Goal: Answer question/provide support: Share knowledge or assist other users

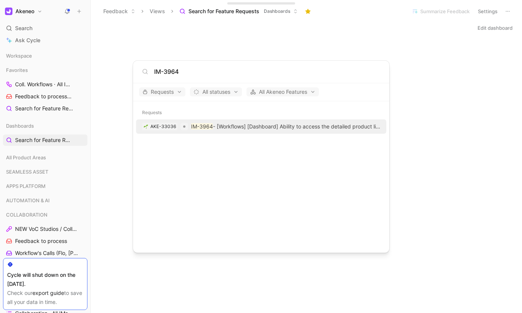
type input "IM-3964"
click at [301, 122] on p "IM-3964 - [Workflows] [Dashboard] Ability to access the detailed product list f…" at bounding box center [285, 126] width 189 height 9
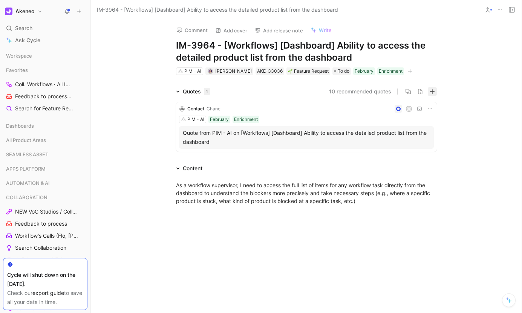
click at [428, 95] on button "button" at bounding box center [432, 91] width 9 height 9
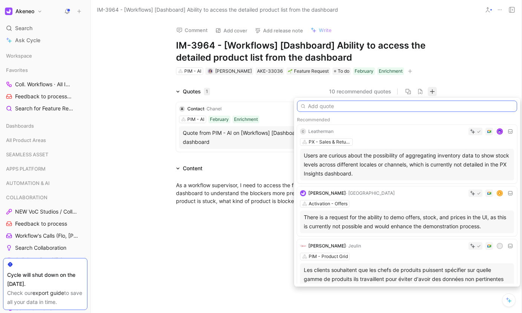
click at [323, 109] on input "text" at bounding box center [407, 106] width 220 height 11
paste input "Hey guys, to build a workaround for a functional gap in our Continuous workflow…"
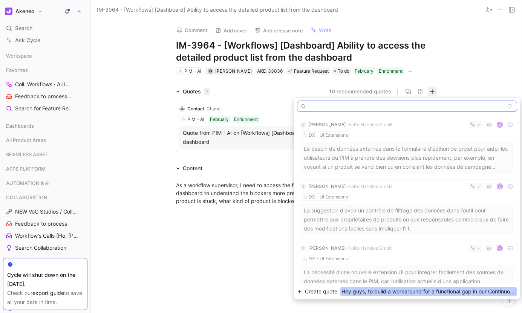
type input "Hey guys, to build a workaround for a functional gap in our Continuous workflow…"
click at [373, 291] on span "Hey guys, to build a workaround for a functional gap in our Continuous workflow…" at bounding box center [429, 291] width 176 height 9
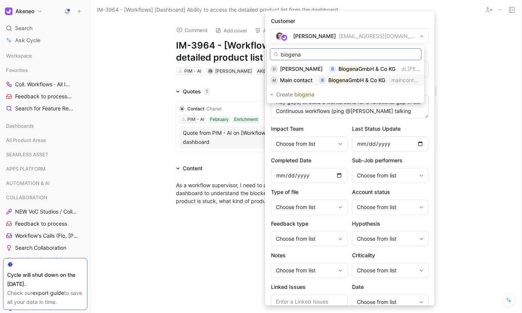
type input "biogena"
click at [348, 78] on mark "Biogena" at bounding box center [338, 80] width 20 height 6
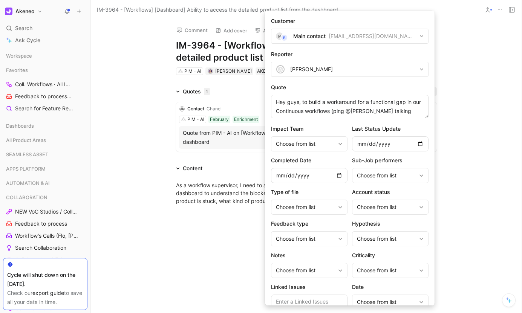
click at [342, 74] on button "A [PERSON_NAME]" at bounding box center [350, 69] width 158 height 15
type input "olive"
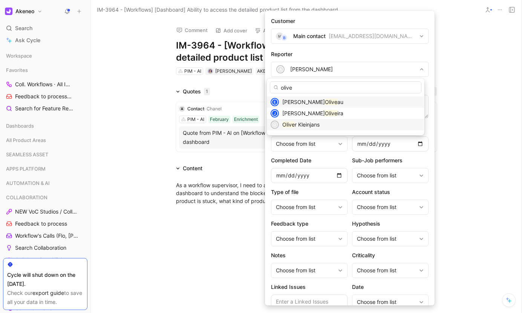
click at [315, 122] on span "r Kleinjans" at bounding box center [307, 124] width 25 height 6
